Goal: Transaction & Acquisition: Purchase product/service

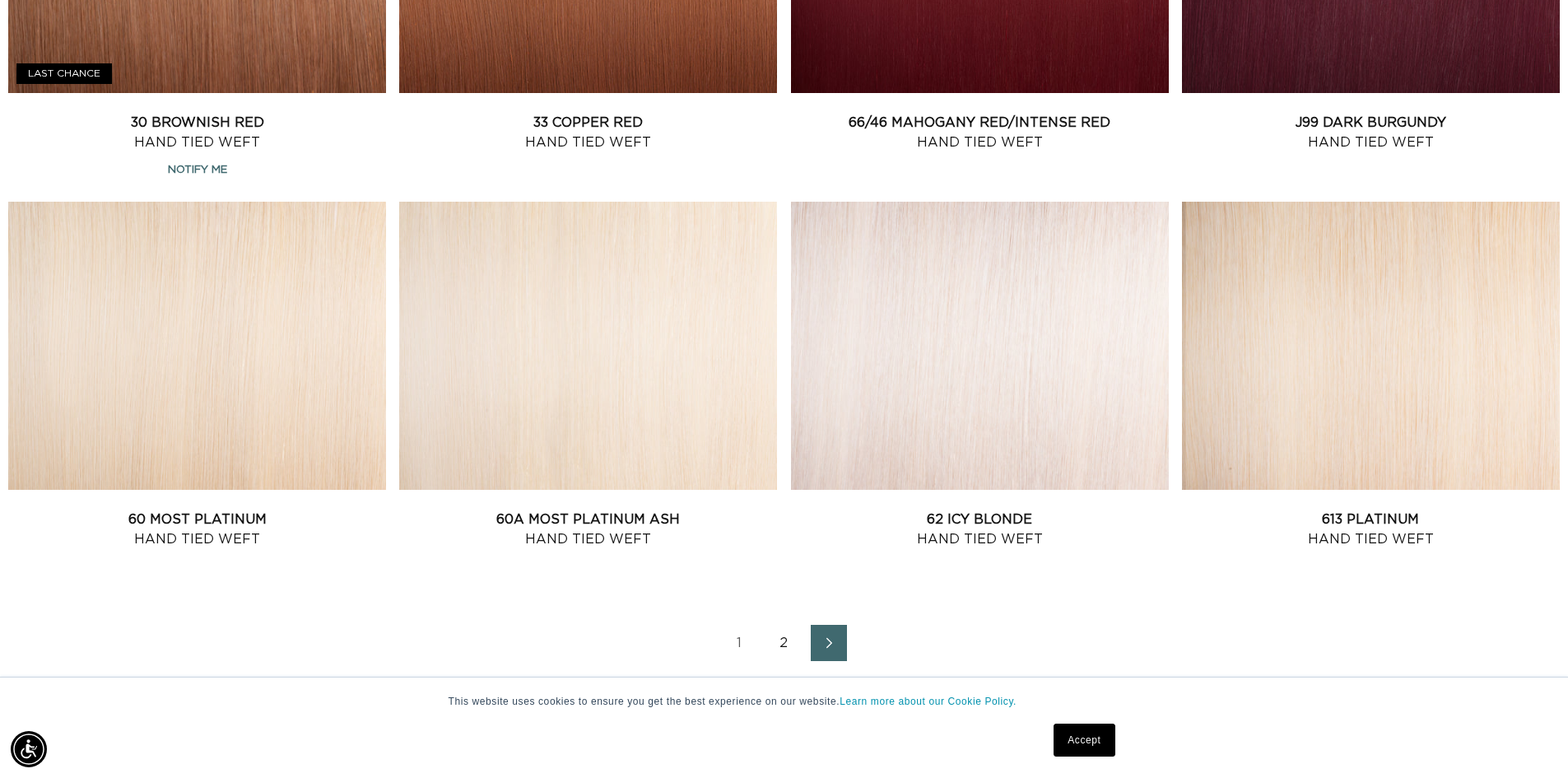
scroll to position [0, 1451]
click at [821, 638] on icon "Next page" at bounding box center [830, 643] width 21 height 12
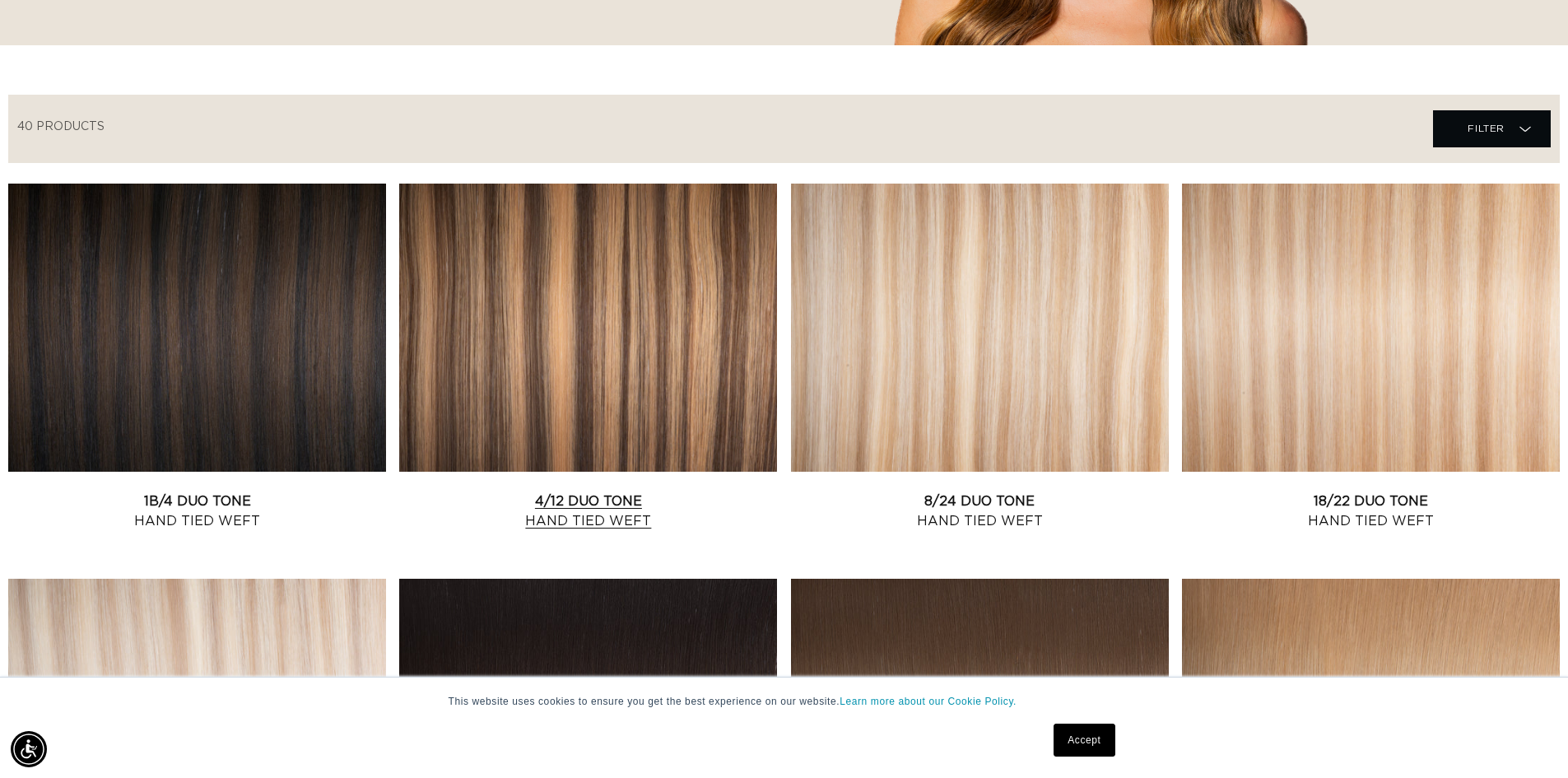
scroll to position [0, 1451]
click at [579, 501] on link "4/12 Duo Tone Hand Tied Weft" at bounding box center [588, 511] width 378 height 40
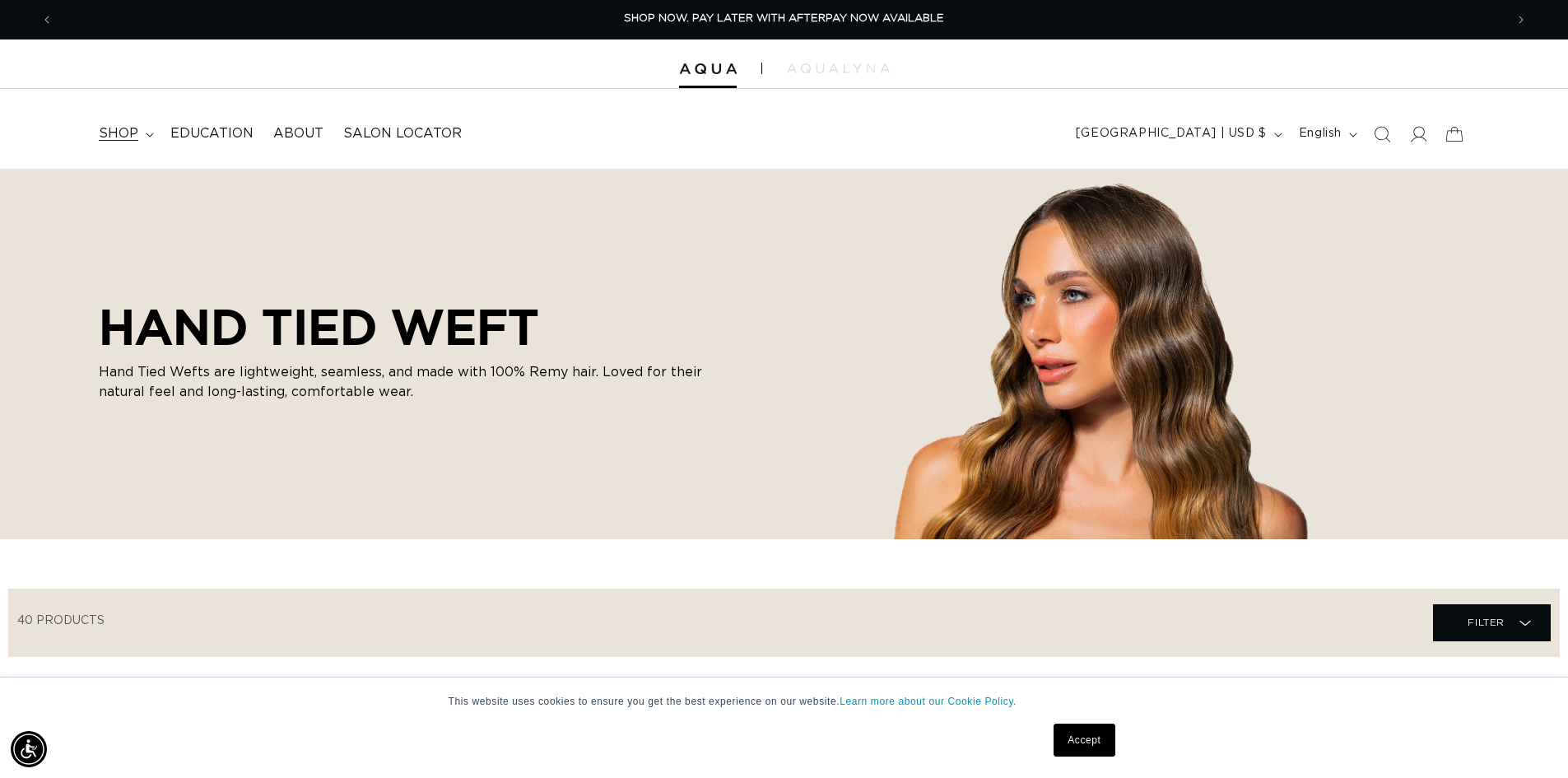
click at [129, 130] on span "shop" at bounding box center [118, 134] width 40 height 17
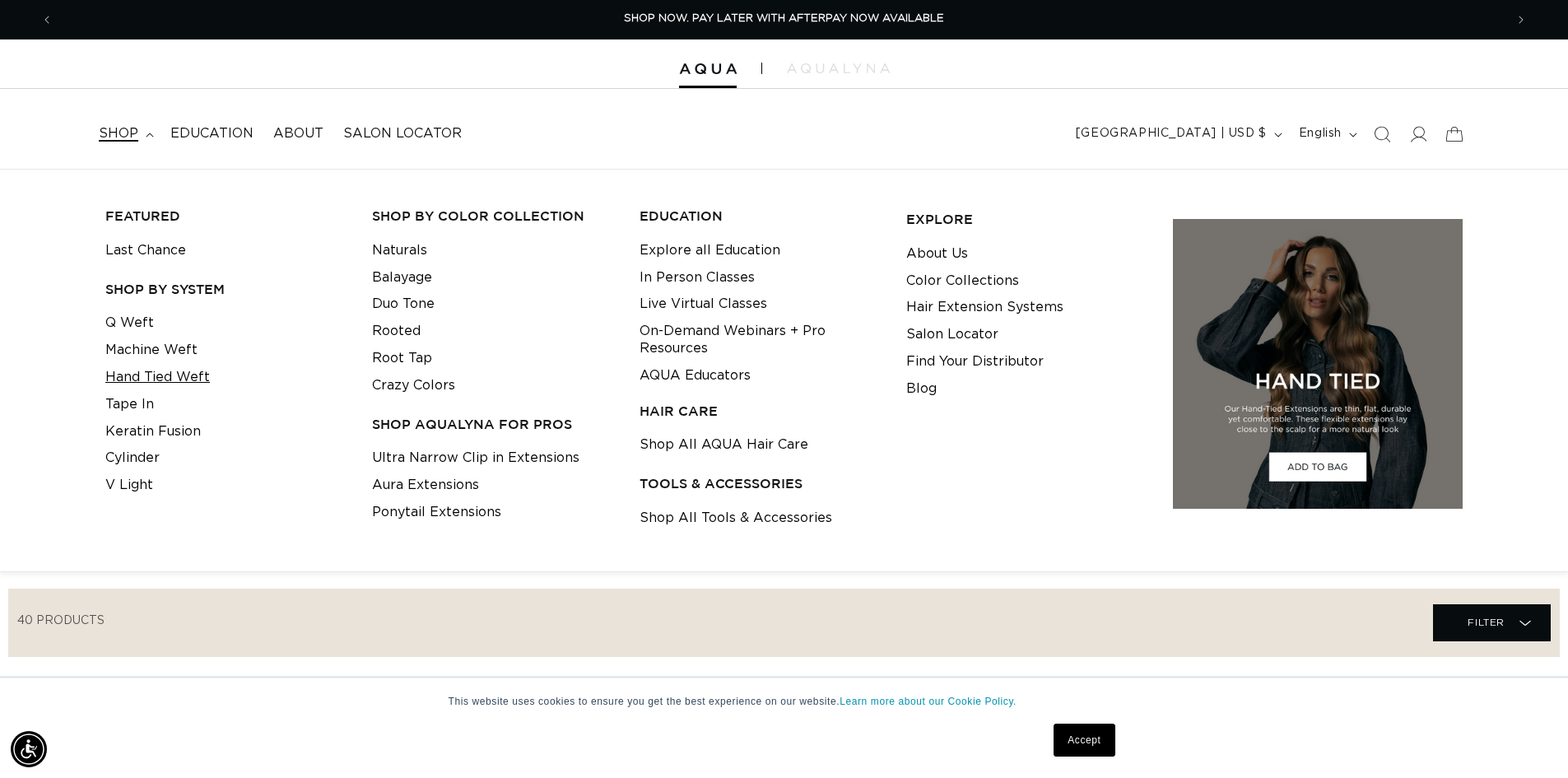
click at [173, 370] on link "Hand Tied Weft" at bounding box center [158, 378] width 105 height 27
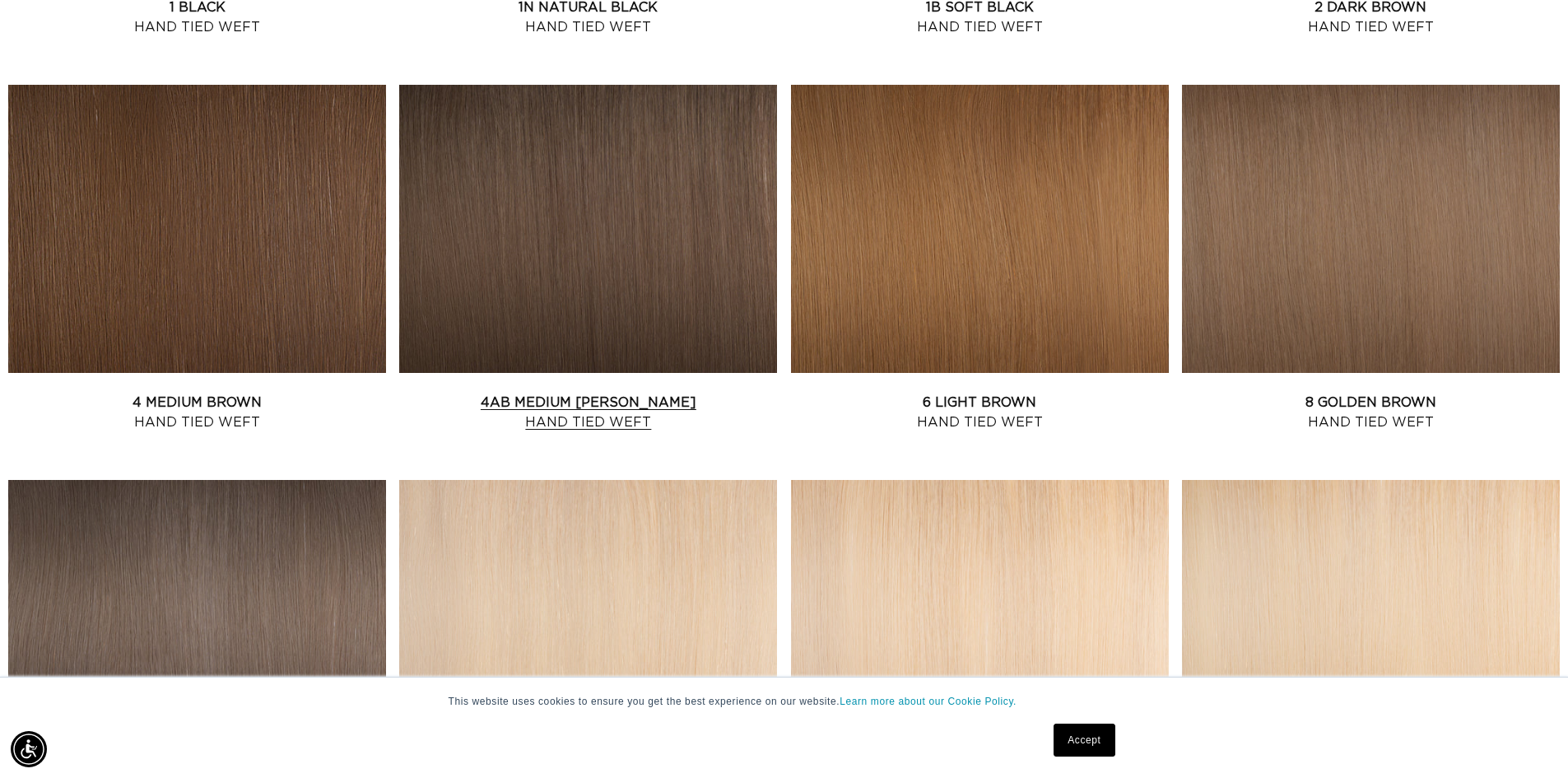
scroll to position [0, 1451]
click at [600, 396] on link "4AB Medium Ash Brown Hand Tied Weft" at bounding box center [588, 412] width 378 height 40
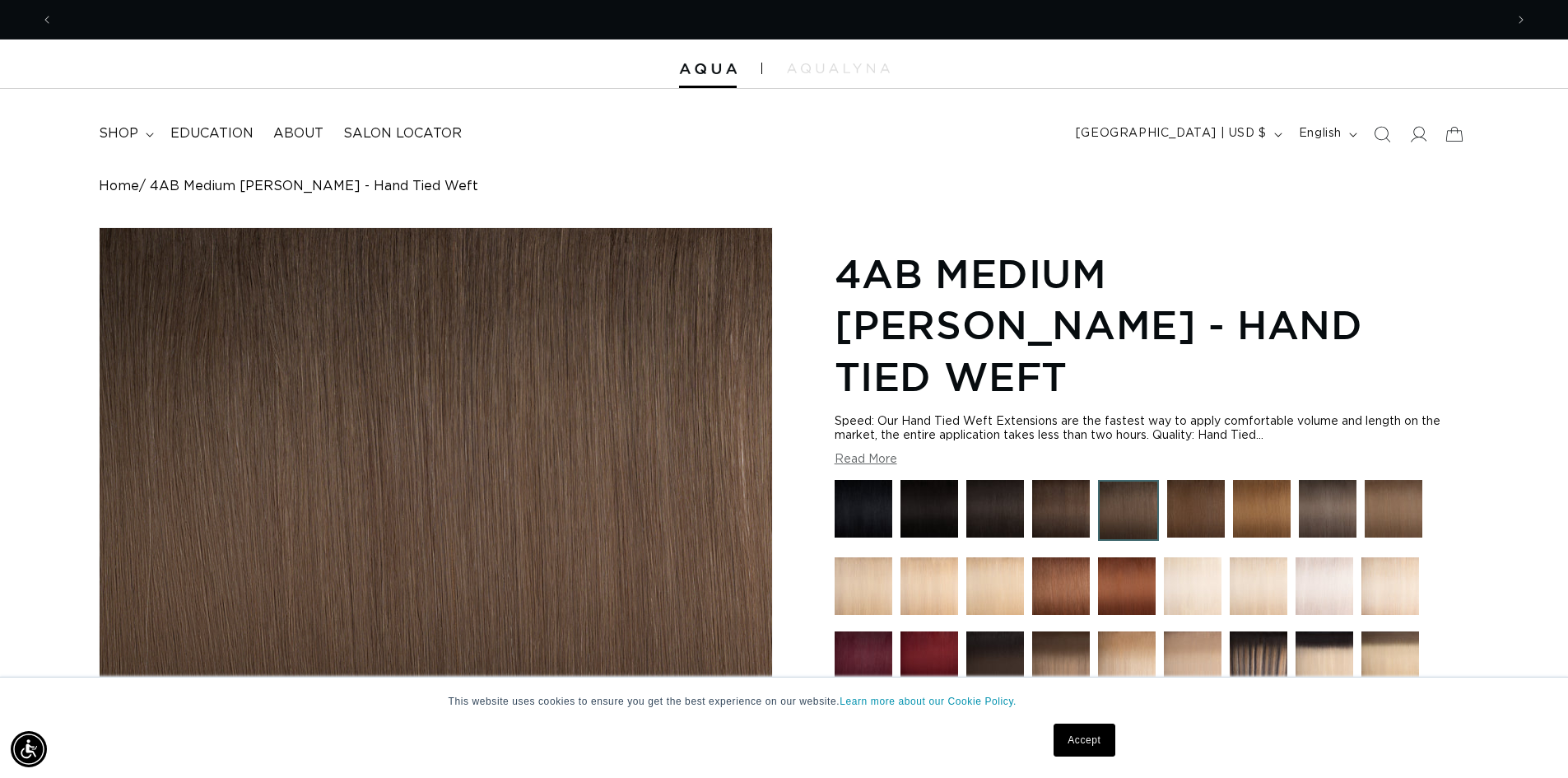
scroll to position [0, 2902]
click at [124, 134] on span "shop" at bounding box center [118, 134] width 40 height 17
